Goal: Transaction & Acquisition: Purchase product/service

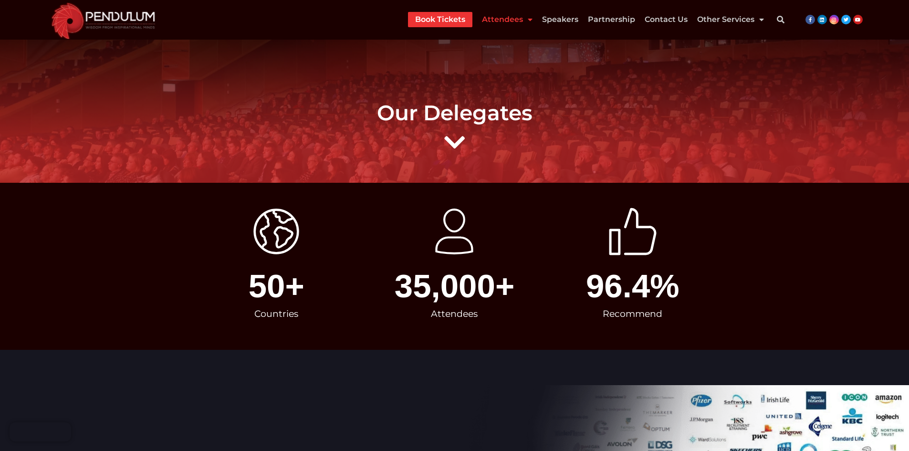
scroll to position [811, 0]
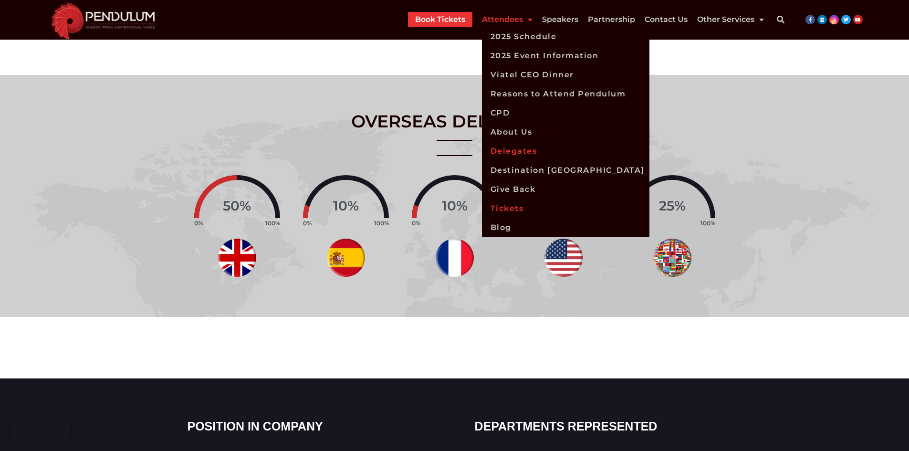
click at [526, 216] on link "Tickets" at bounding box center [565, 208] width 167 height 19
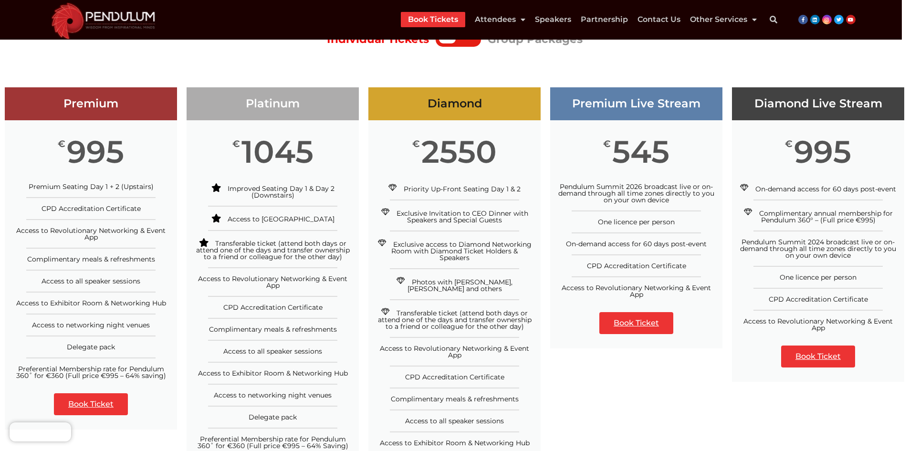
scroll to position [96, 0]
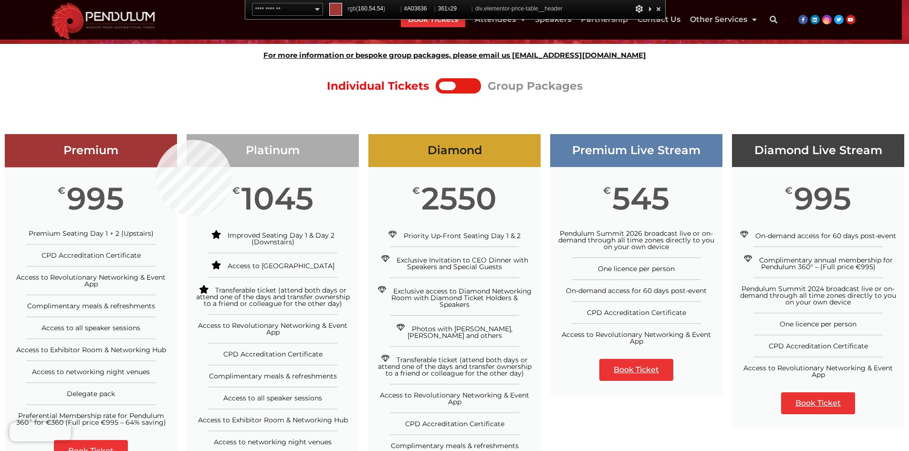
drag, startPoint x: 156, startPoint y: 140, endPoint x: 346, endPoint y: 96, distance: 195.3
click at [156, 140] on div "Premium" at bounding box center [91, 150] width 172 height 33
click at [350, 150] on h3 "Platinum" at bounding box center [273, 151] width 172 height 14
click at [534, 147] on h3 "Diamond" at bounding box center [454, 151] width 172 height 14
click at [566, 147] on h3 "Premium Live Stream" at bounding box center [636, 151] width 172 height 14
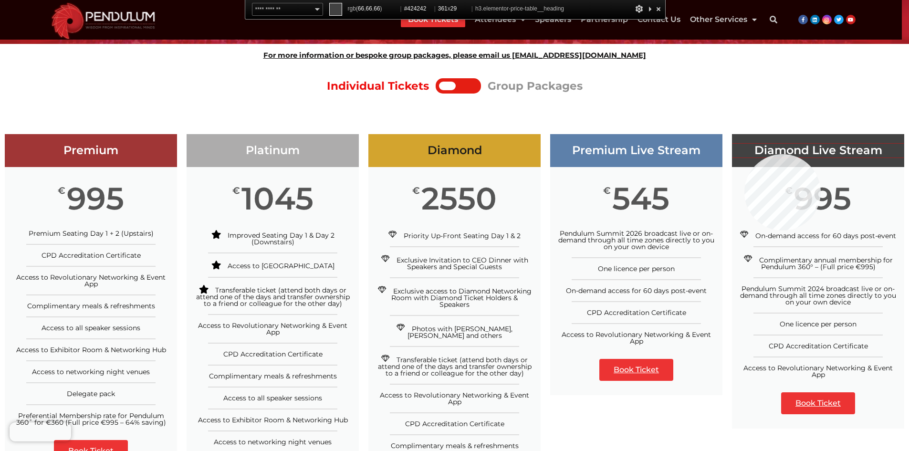
click at [744, 154] on h3 "Diamond Live Stream" at bounding box center [818, 151] width 172 height 14
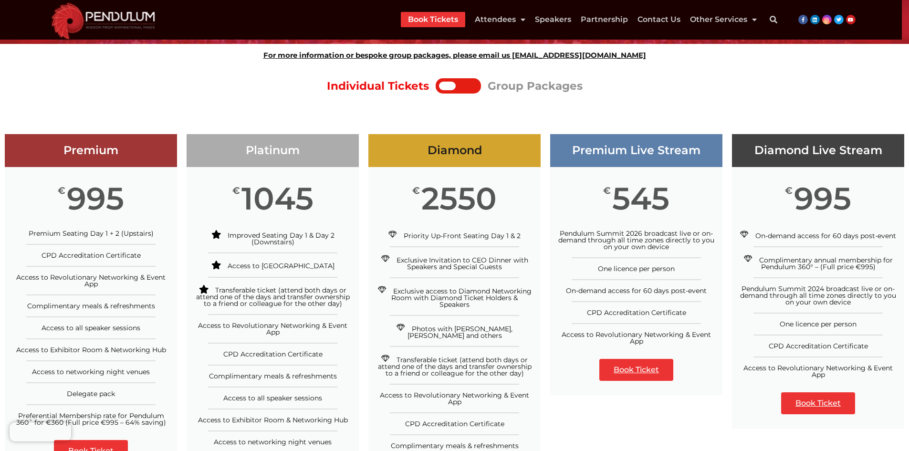
click at [475, 87] on div at bounding box center [467, 86] width 22 height 9
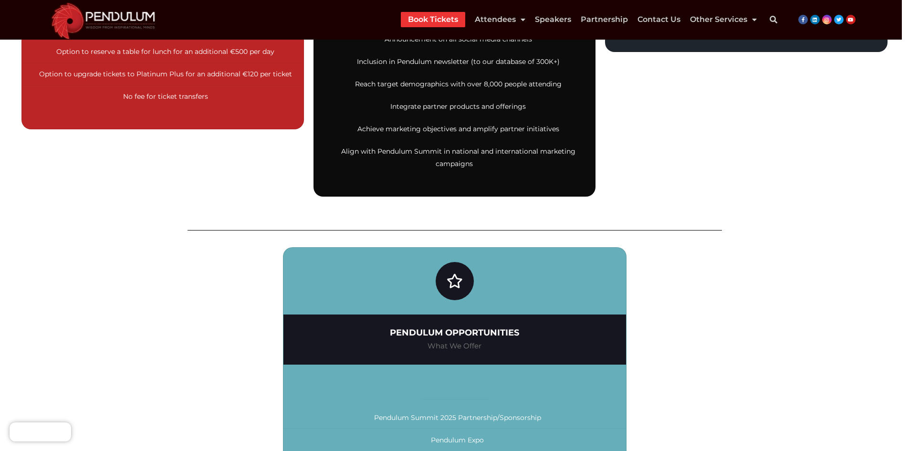
scroll to position [669, 0]
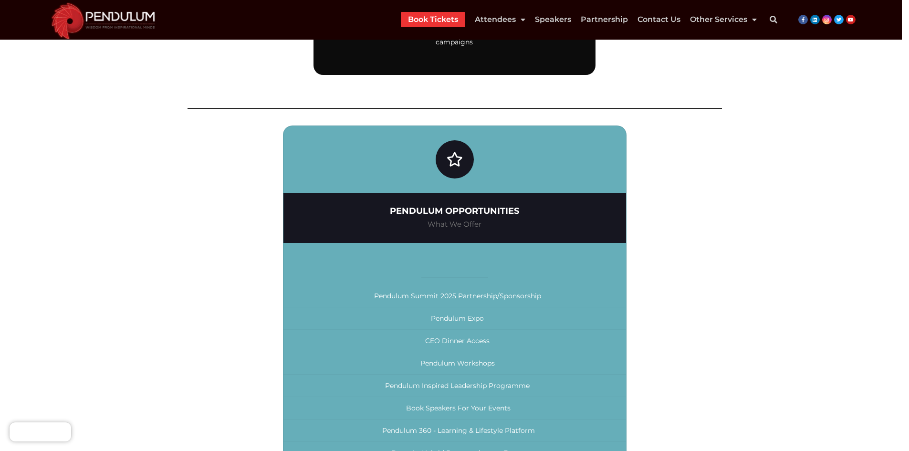
click at [452, 269] on div at bounding box center [454, 264] width 343 height 28
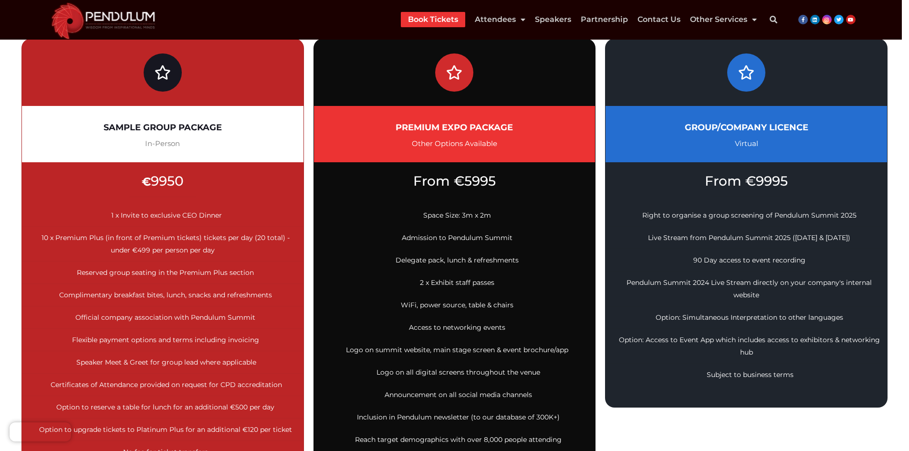
scroll to position [0, 0]
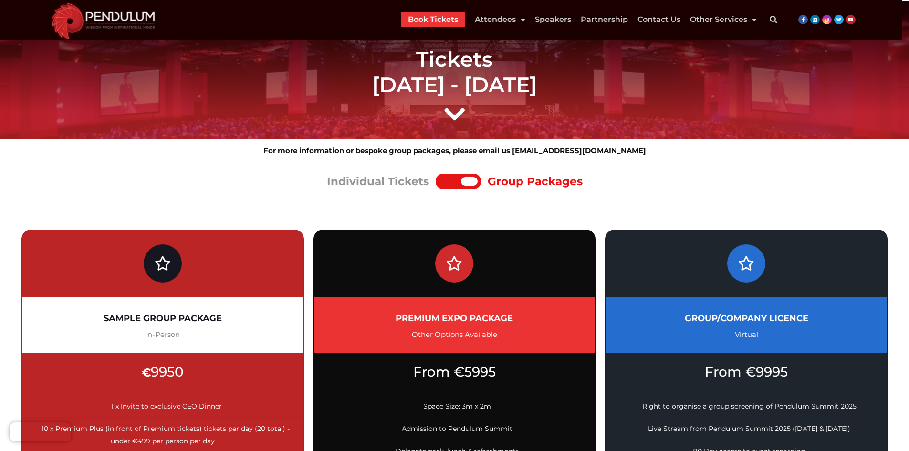
click at [465, 183] on div at bounding box center [469, 181] width 17 height 9
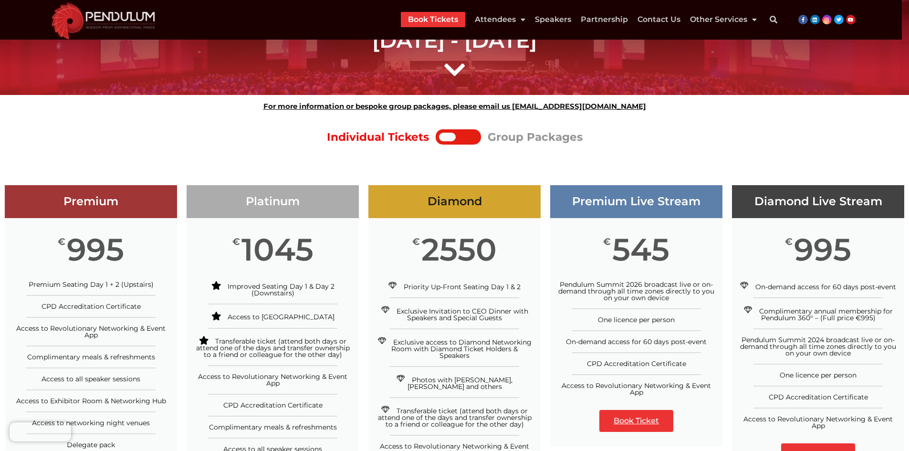
scroll to position [96, 0]
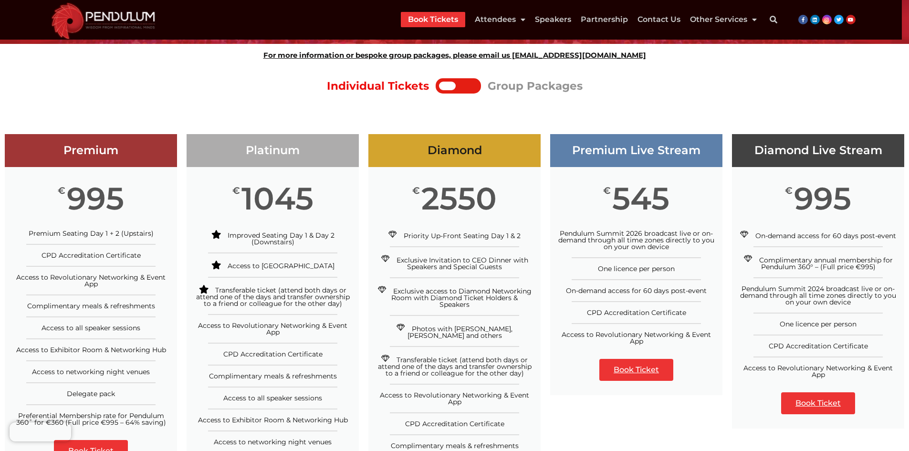
click at [454, 85] on div at bounding box center [447, 86] width 17 height 9
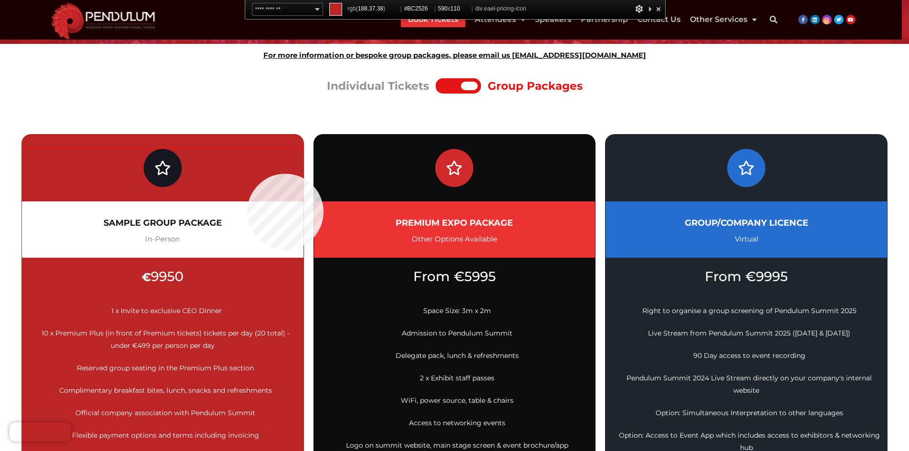
click at [247, 174] on div at bounding box center [163, 175] width 282 height 52
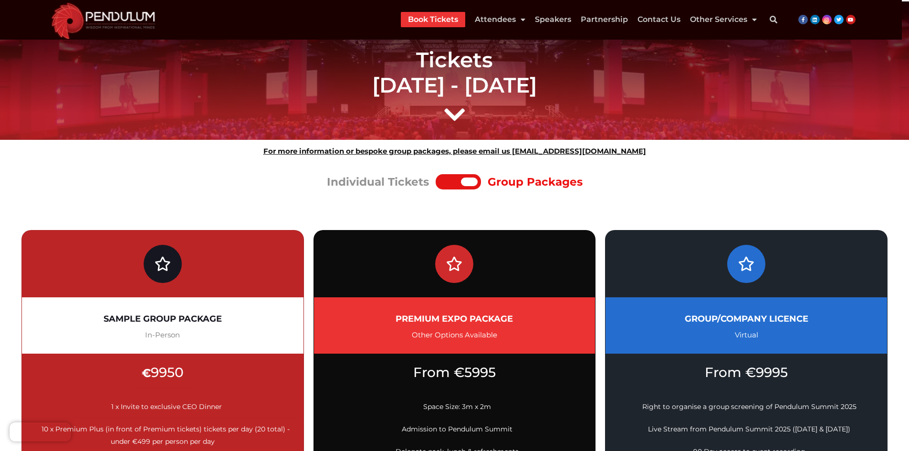
scroll to position [191, 0]
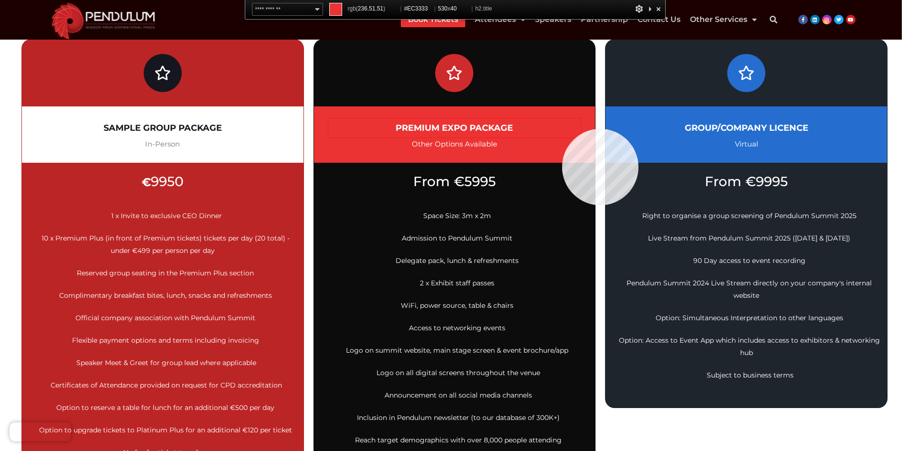
click at [562, 129] on h2 "PREMIUM EXPO PACKAGE" at bounding box center [454, 127] width 253 height 19
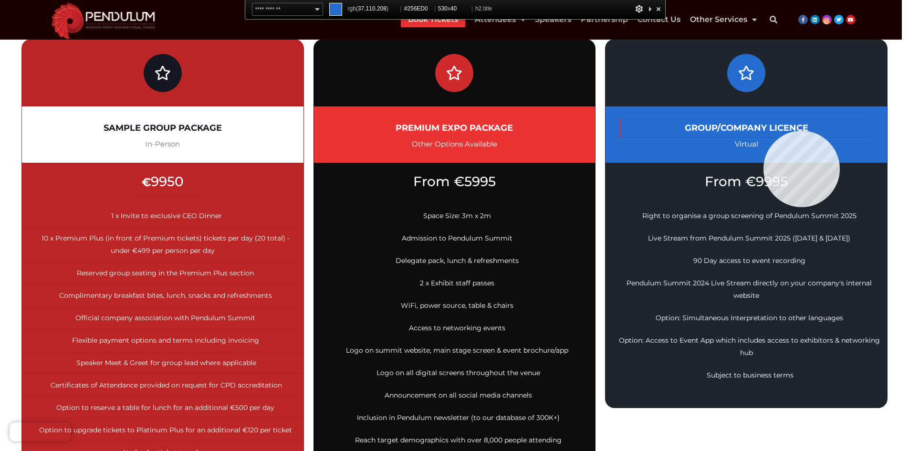
drag, startPoint x: 840, startPoint y: 131, endPoint x: 659, endPoint y: 55, distance: 195.9
click at [840, 131] on h2 "GROUP/COMPANY LICENCE" at bounding box center [746, 127] width 253 height 19
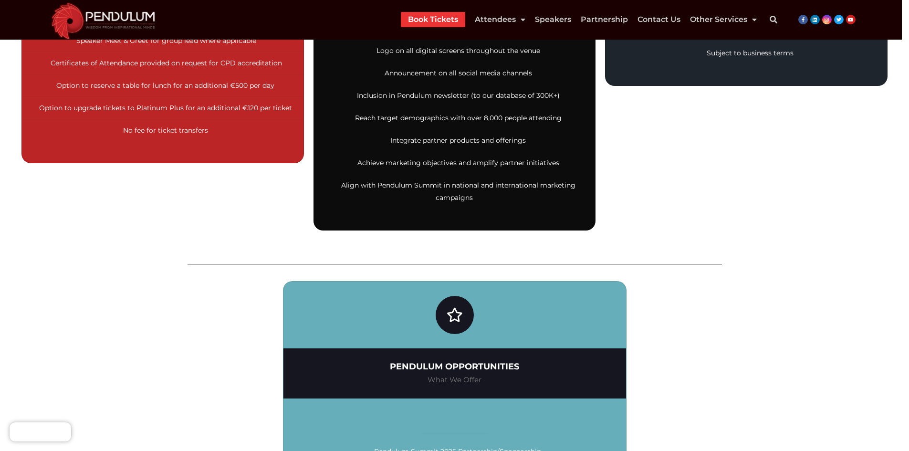
scroll to position [573, 0]
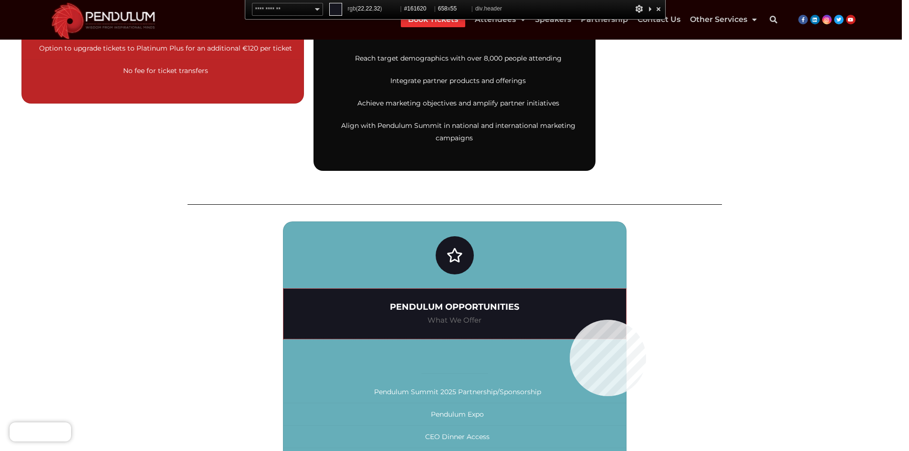
click at [570, 320] on div "PENDULUM OPPORTUNITIES What We Offer" at bounding box center [454, 314] width 343 height 50
